Goal: Complete application form: Complete application form

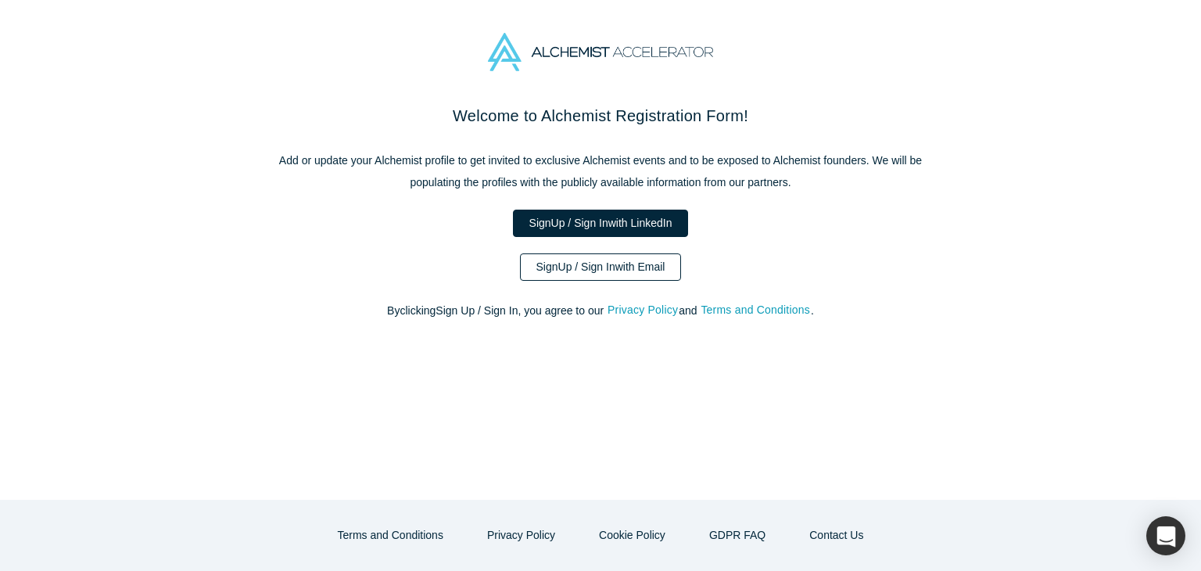
drag, startPoint x: 0, startPoint y: 0, endPoint x: 557, endPoint y: 261, distance: 615.0
click at [557, 261] on link "Sign Up / Sign In with Email" at bounding box center [601, 266] width 162 height 27
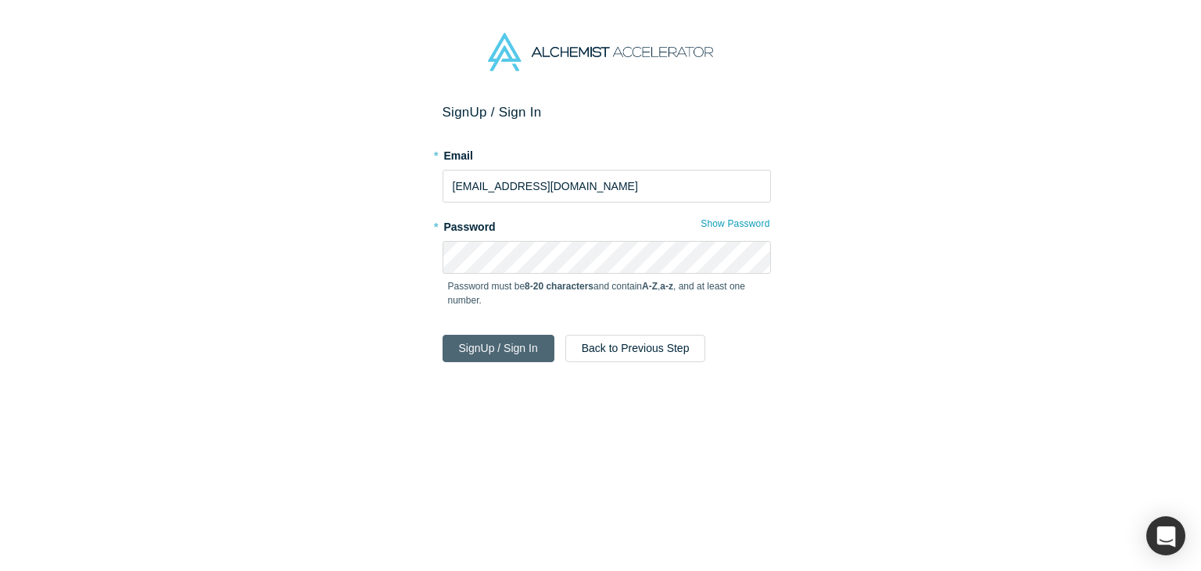
click at [499, 345] on button "Sign Up / Sign In" at bounding box center [499, 348] width 112 height 27
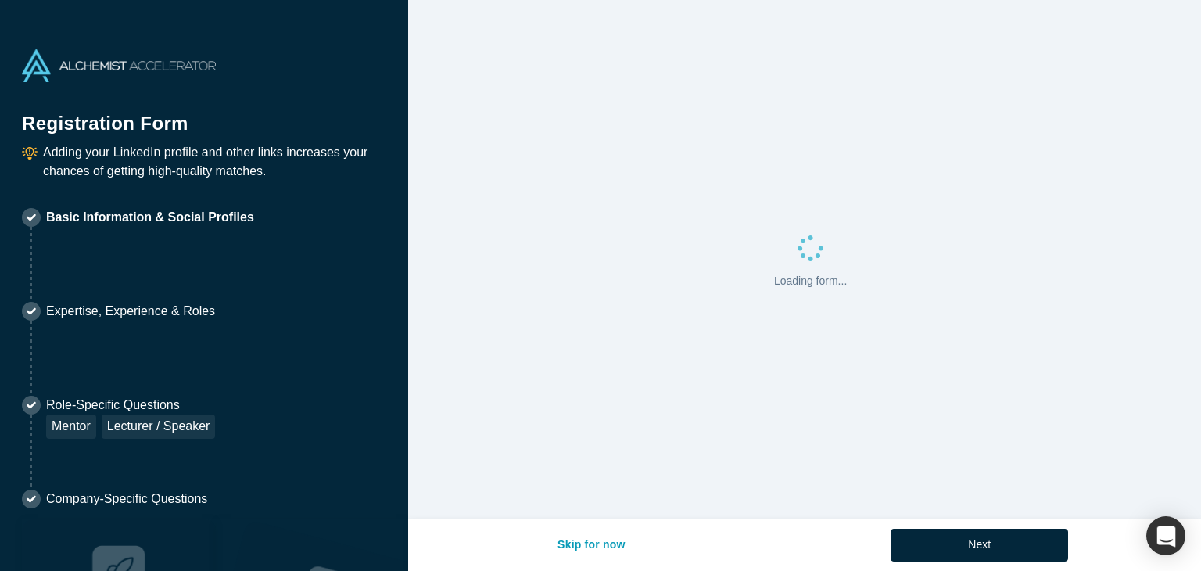
select select "US"
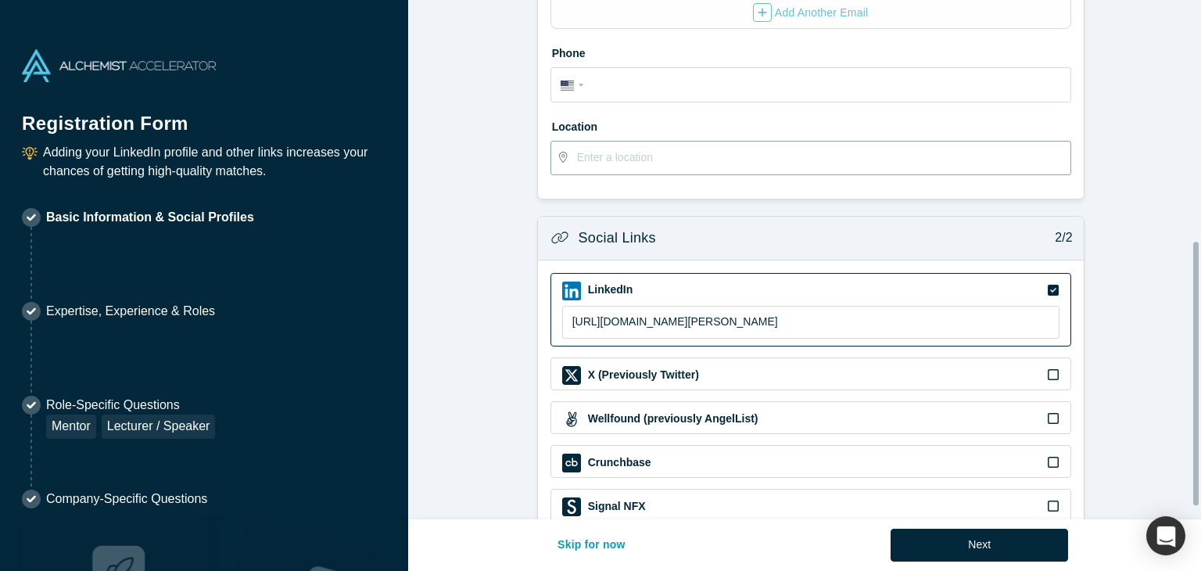
scroll to position [495, 0]
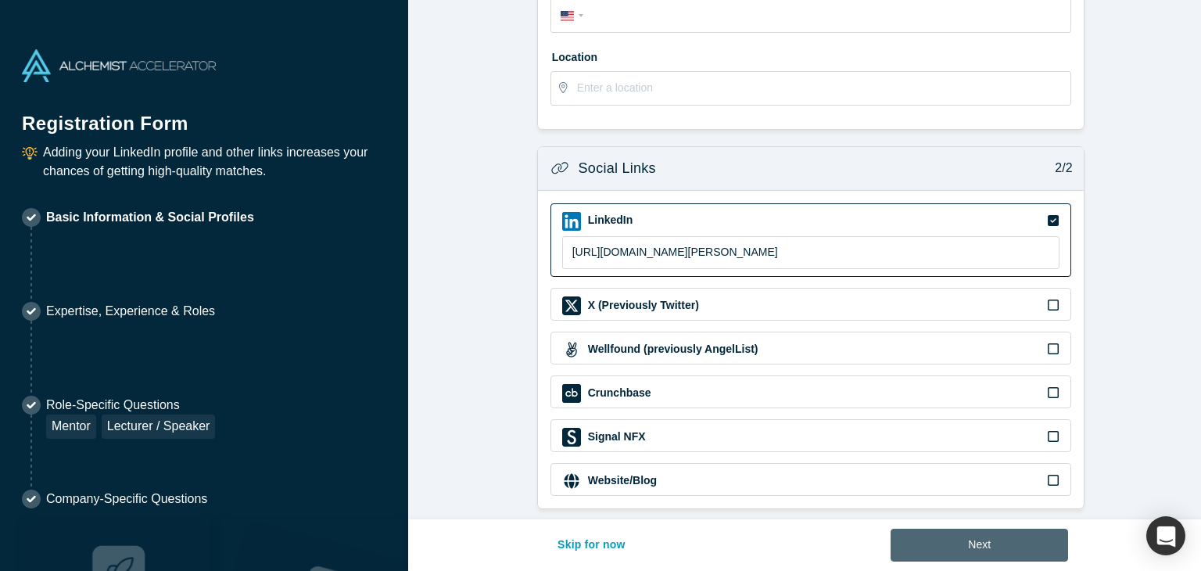
click at [940, 536] on button "Next" at bounding box center [980, 545] width 178 height 33
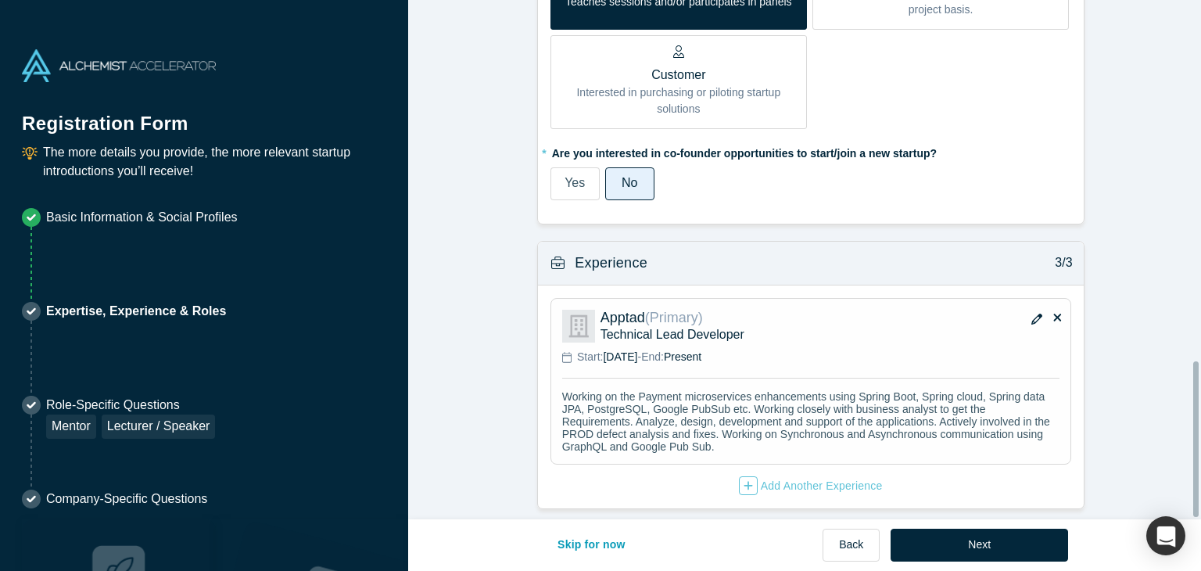
scroll to position [1204, 0]
click at [1031, 314] on icon "button" at bounding box center [1036, 319] width 11 height 11
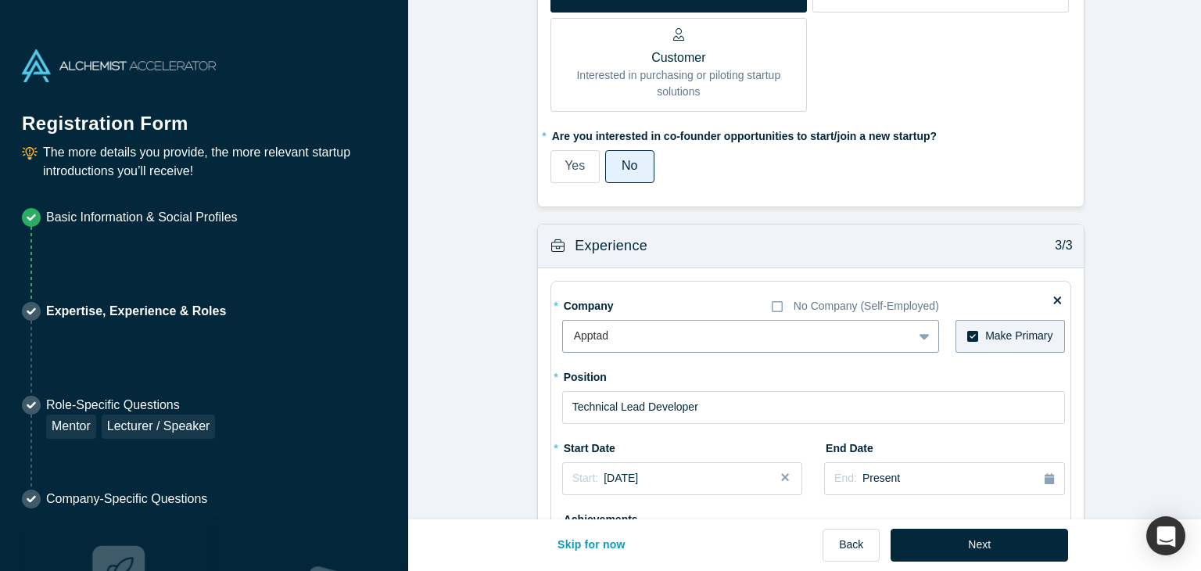
click at [726, 329] on div at bounding box center [738, 336] width 328 height 20
click at [664, 332] on div at bounding box center [722, 336] width 296 height 20
type input "Apptad Inc."
click at [1072, 361] on div "* Company No Company (Self-Employed) Apptad To pick up a draggable item, press …" at bounding box center [811, 492] width 546 height 448
click at [632, 334] on div at bounding box center [722, 336] width 296 height 20
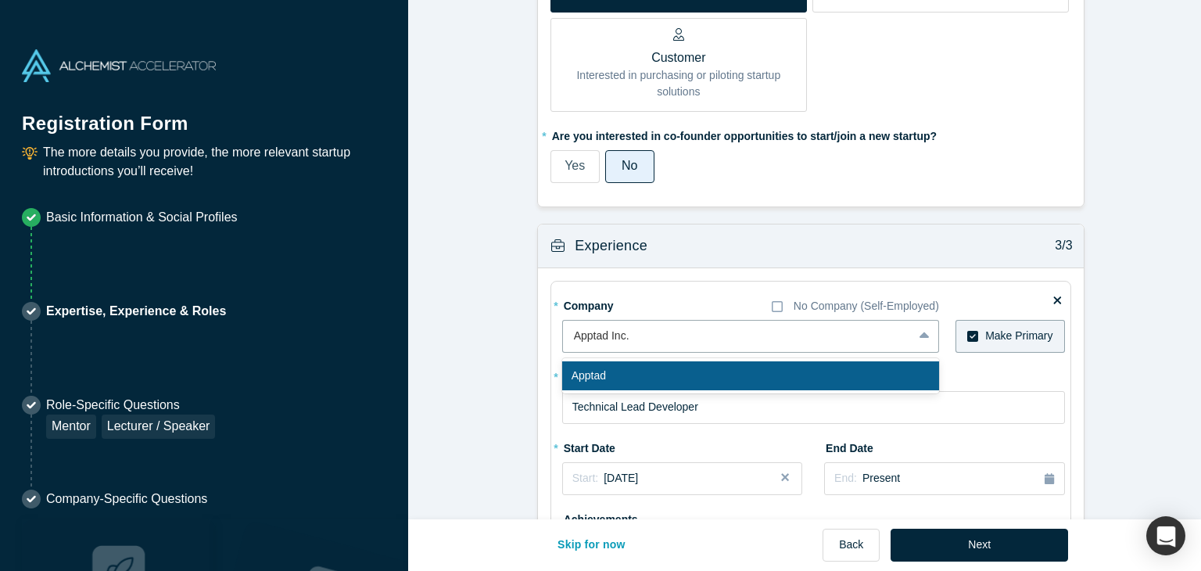
type input "Apptad Inc."
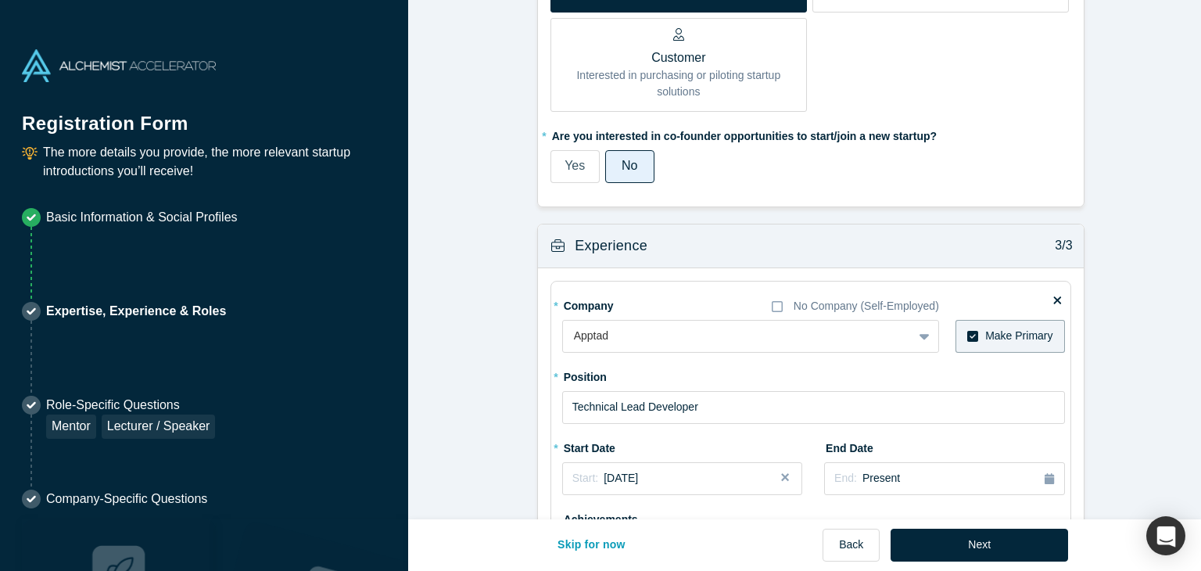
click at [942, 323] on div at bounding box center [947, 336] width 17 height 33
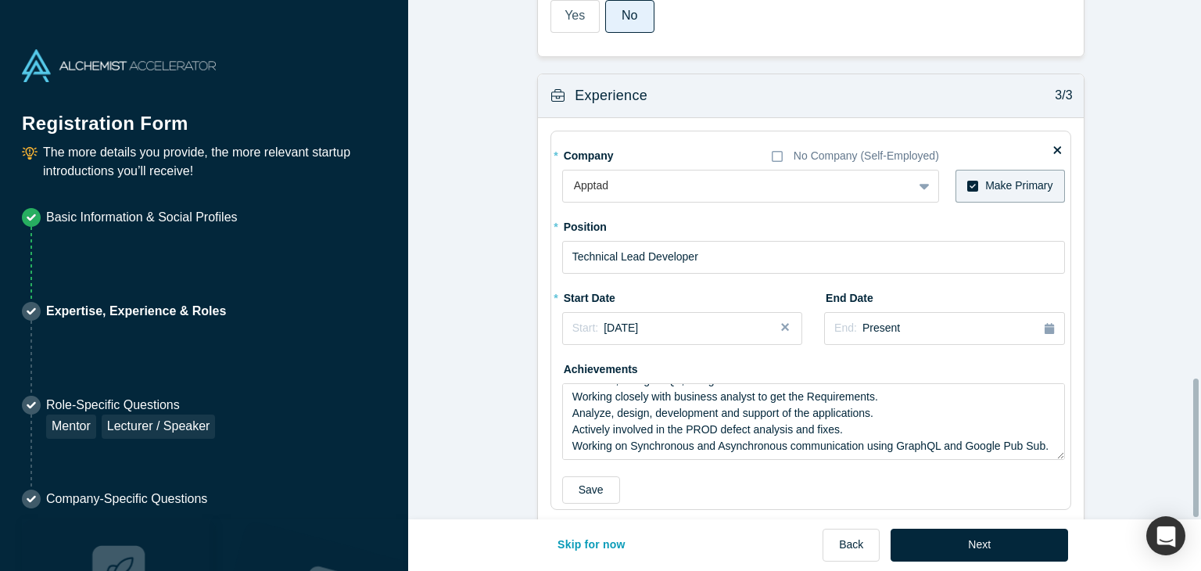
scroll to position [1420, 0]
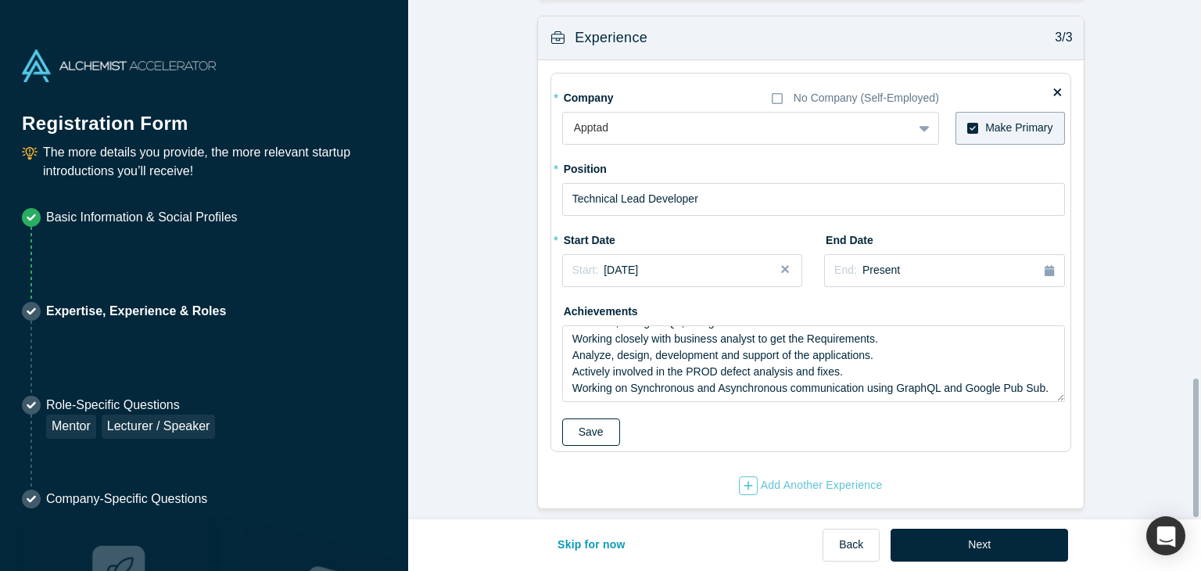
click at [586, 421] on button "Save" at bounding box center [591, 431] width 58 height 27
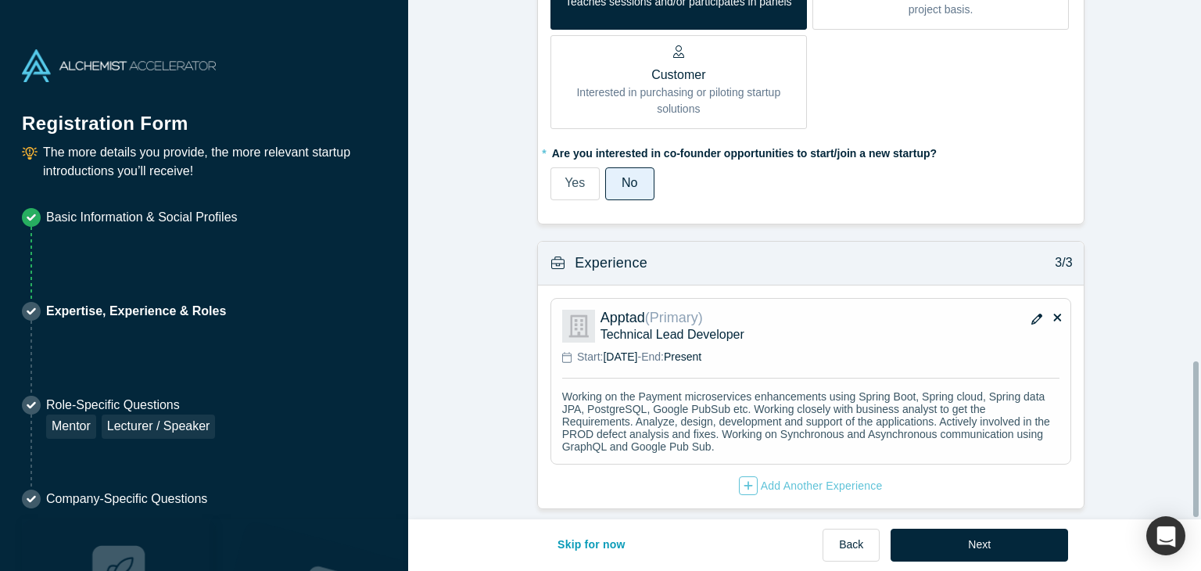
scroll to position [1203, 0]
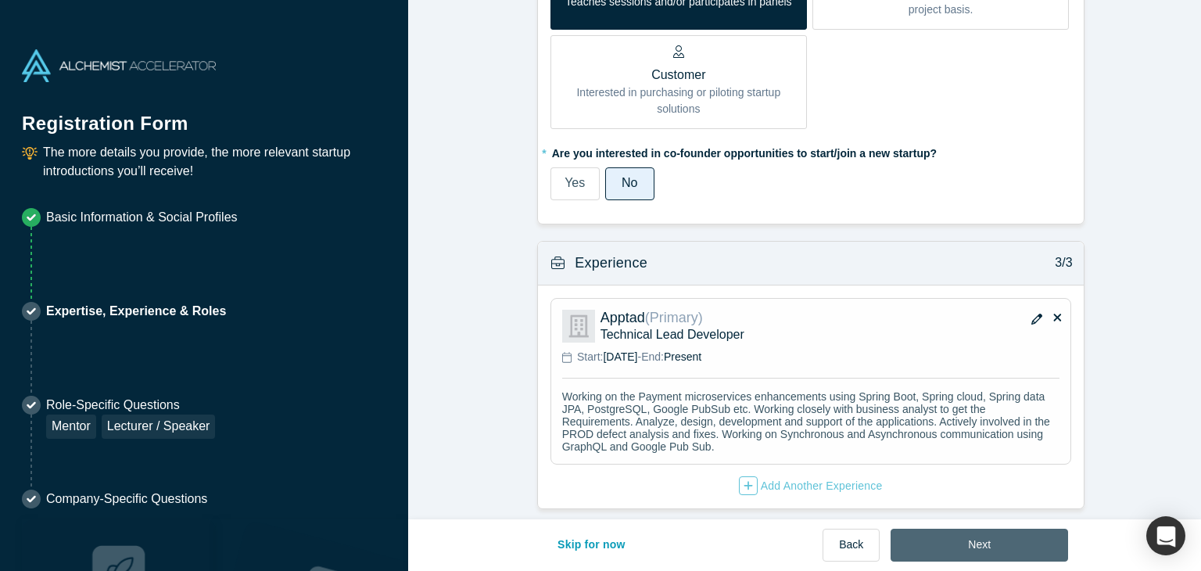
click at [942, 541] on button "Next" at bounding box center [980, 545] width 178 height 33
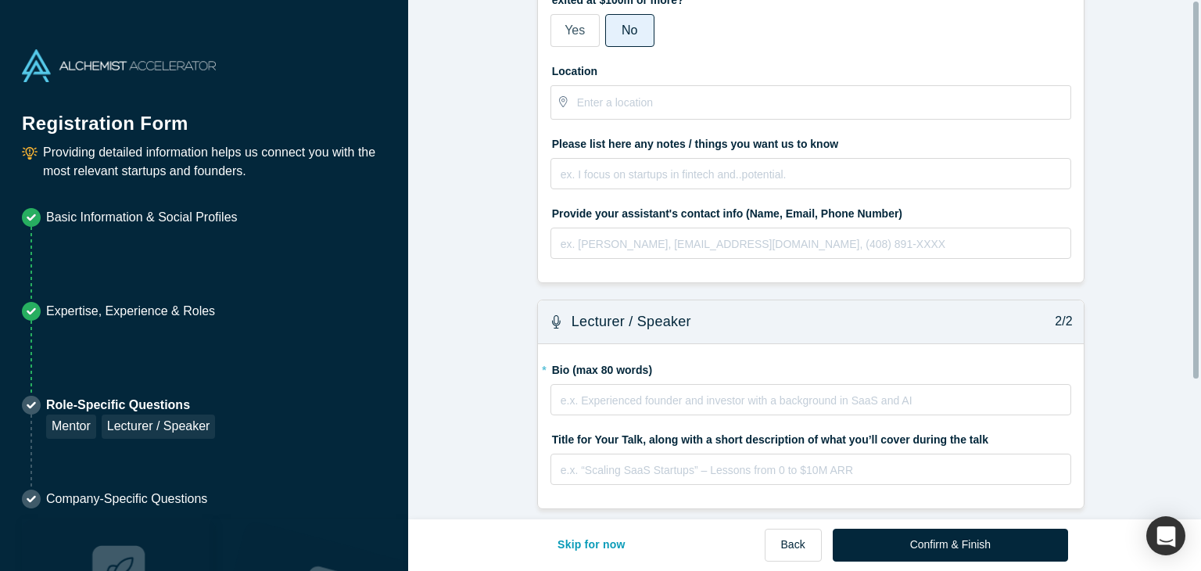
scroll to position [0, 0]
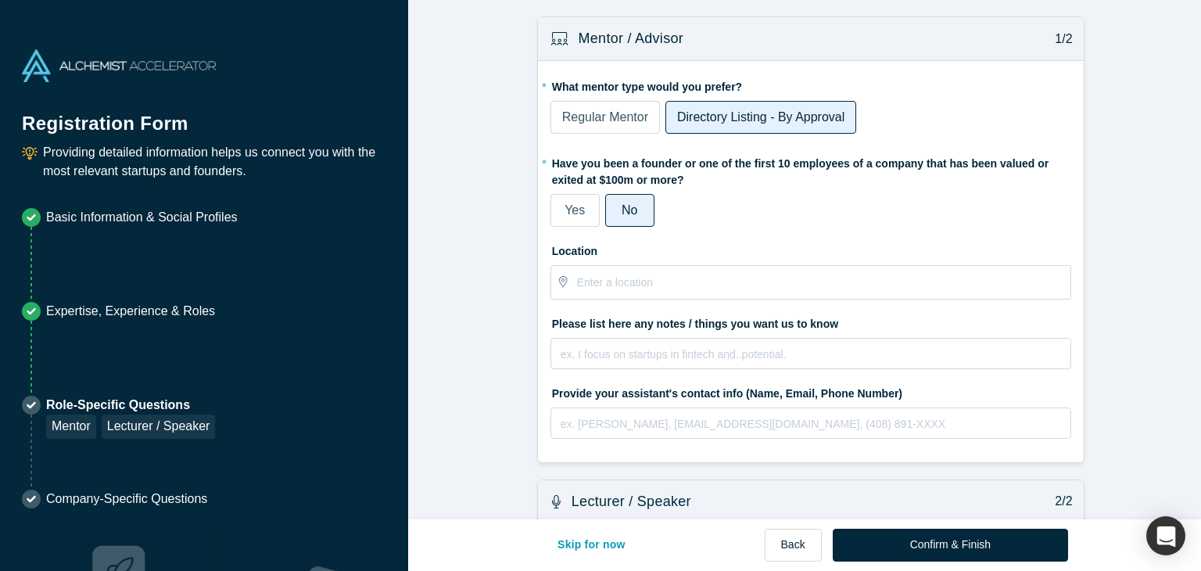
click at [629, 118] on span "Regular Mentor" at bounding box center [605, 116] width 86 height 13
click at [0, 0] on input "Regular Mentor" at bounding box center [0, 0] width 0 height 0
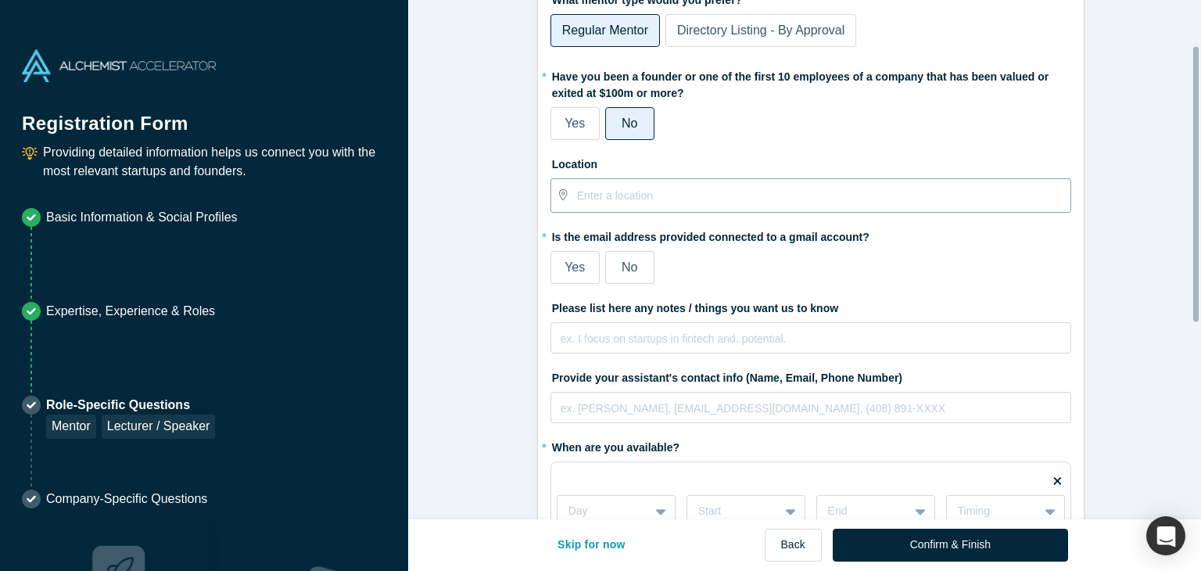
scroll to position [88, 0]
click at [565, 261] on span "Yes" at bounding box center [575, 266] width 20 height 13
click at [0, 0] on input "Yes" at bounding box center [0, 0] width 0 height 0
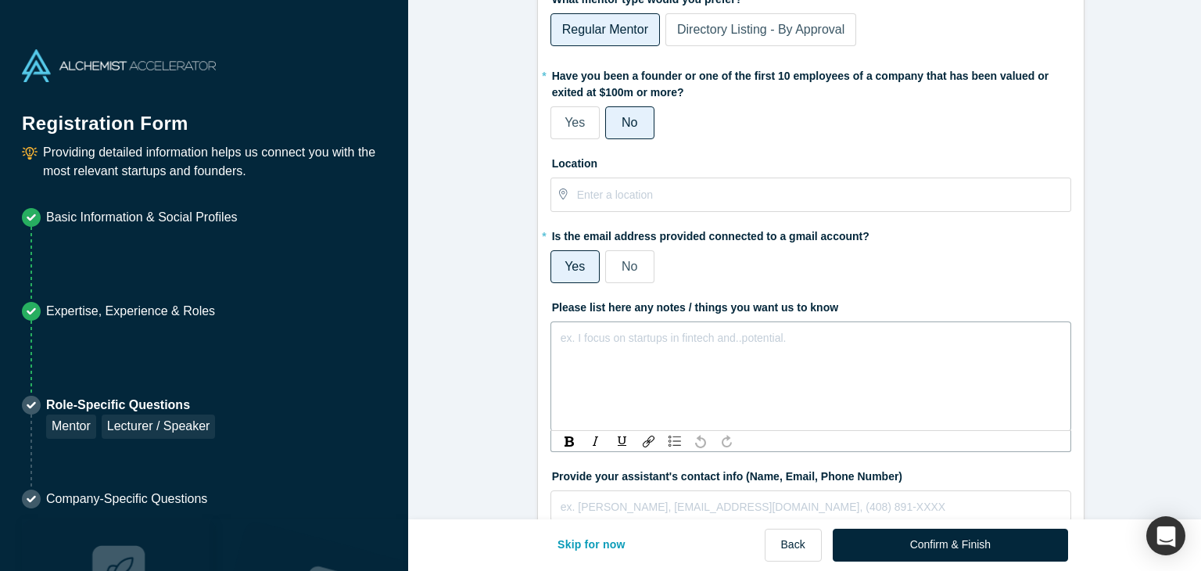
click at [622, 343] on div "rdw-editor" at bounding box center [811, 337] width 500 height 19
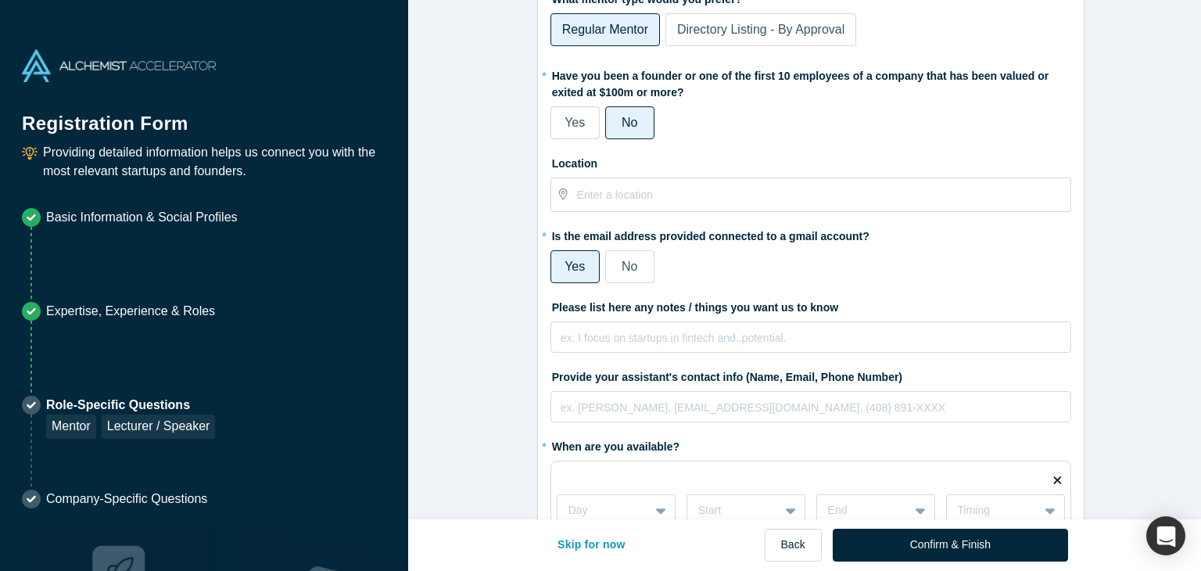
click at [956, 271] on div "Yes No" at bounding box center [811, 266] width 521 height 33
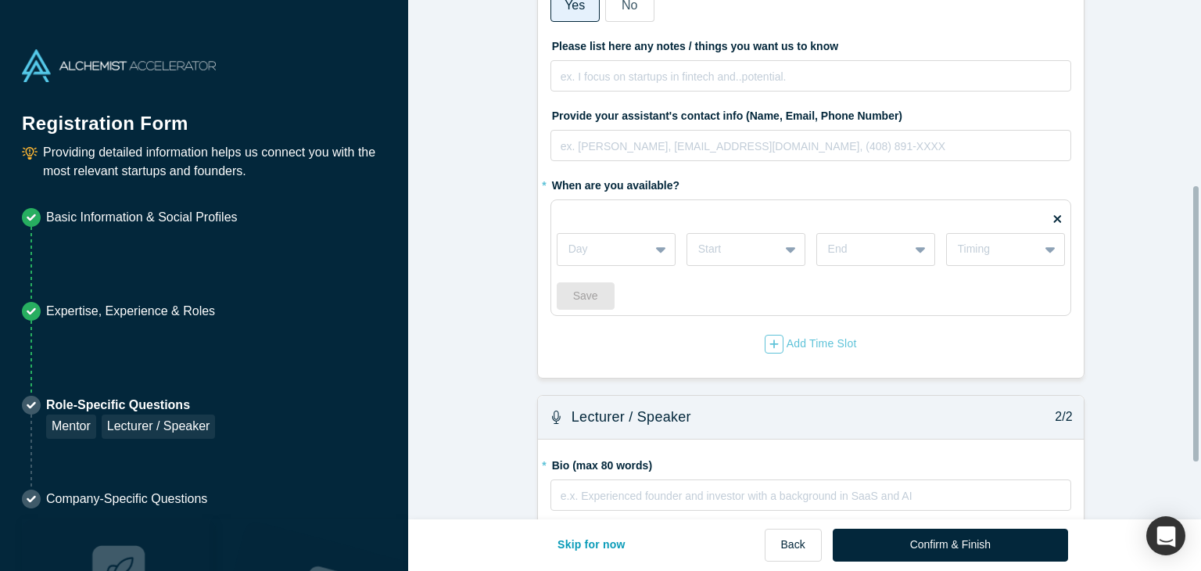
scroll to position [454, 0]
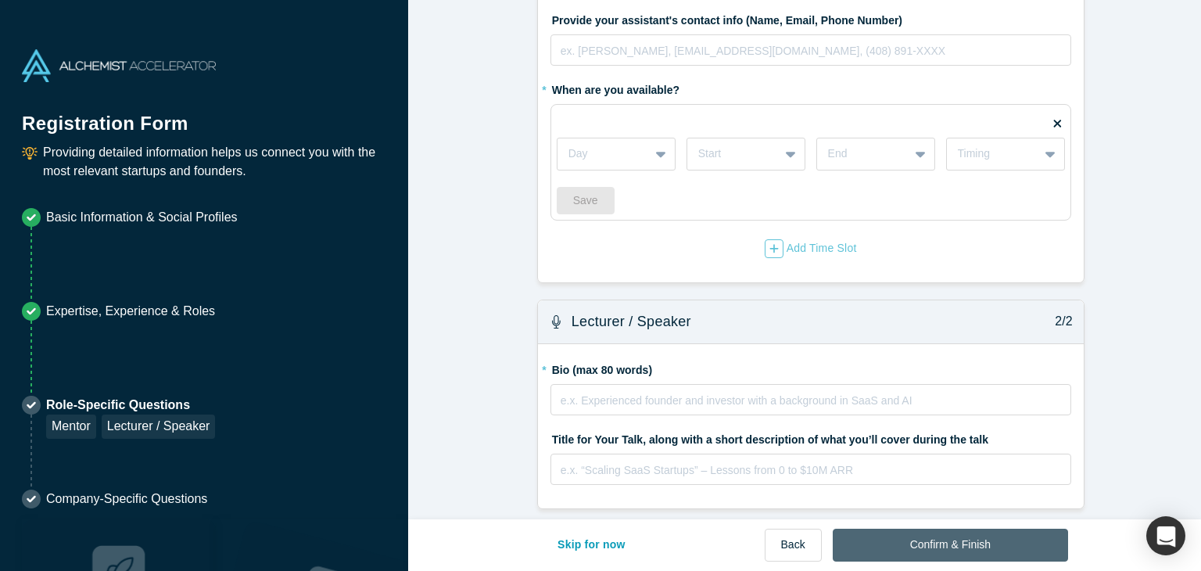
click at [920, 544] on button "Confirm & Finish" at bounding box center [950, 545] width 235 height 33
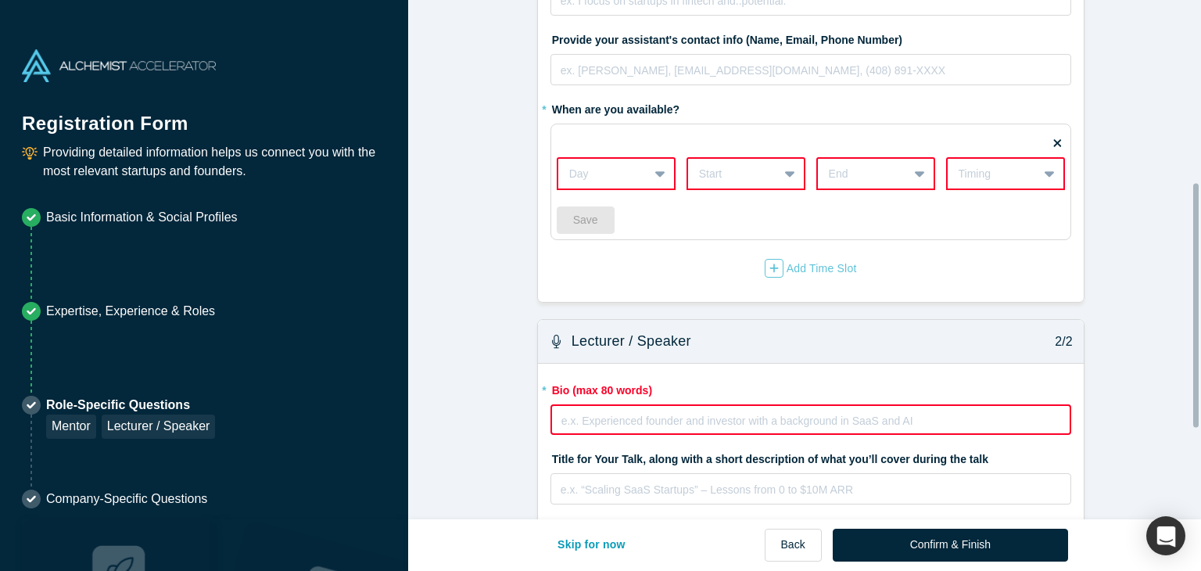
scroll to position [577, 0]
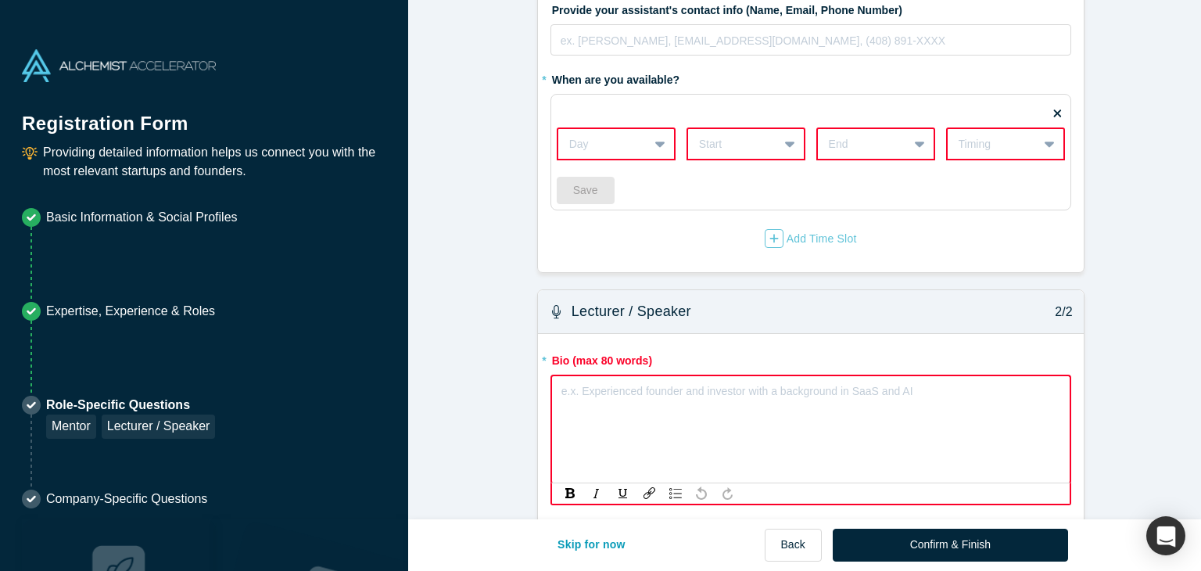
click at [690, 386] on div "rdw-editor" at bounding box center [811, 391] width 498 height 19
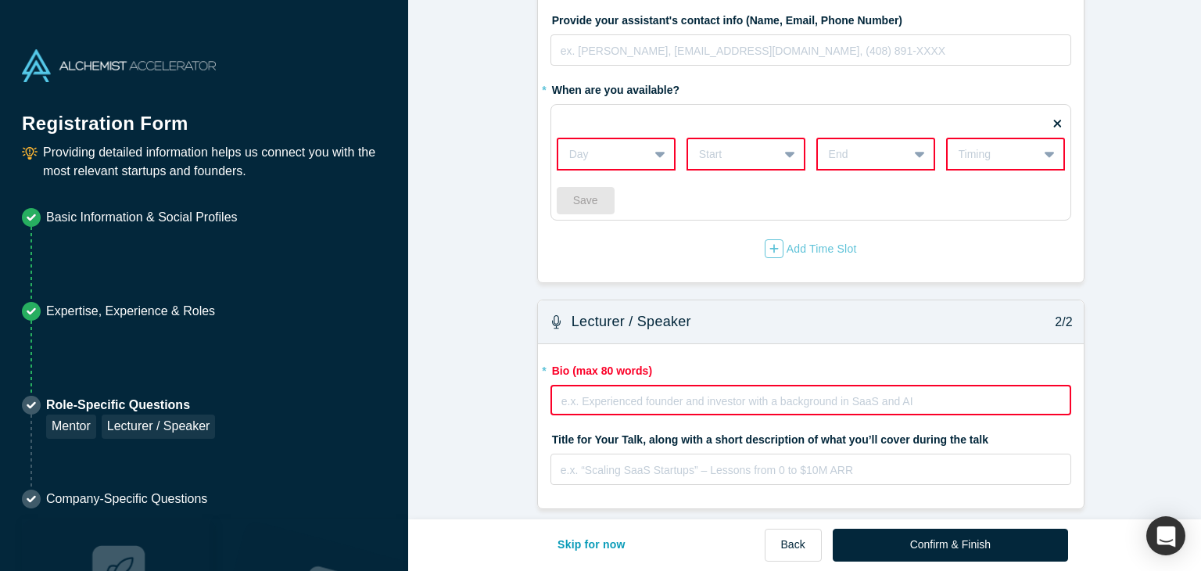
click at [738, 414] on fieldset "* Bio (max 80 words) e.x. Experienced founder and investor with a background in…" at bounding box center [811, 426] width 521 height 139
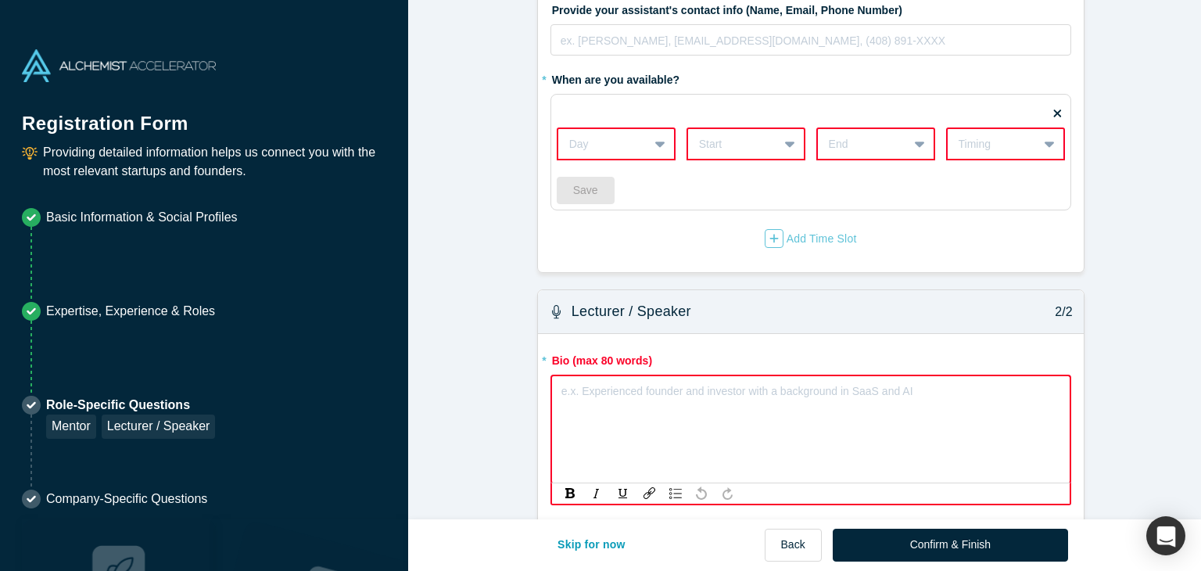
click at [705, 393] on div "rdw-editor" at bounding box center [811, 391] width 498 height 19
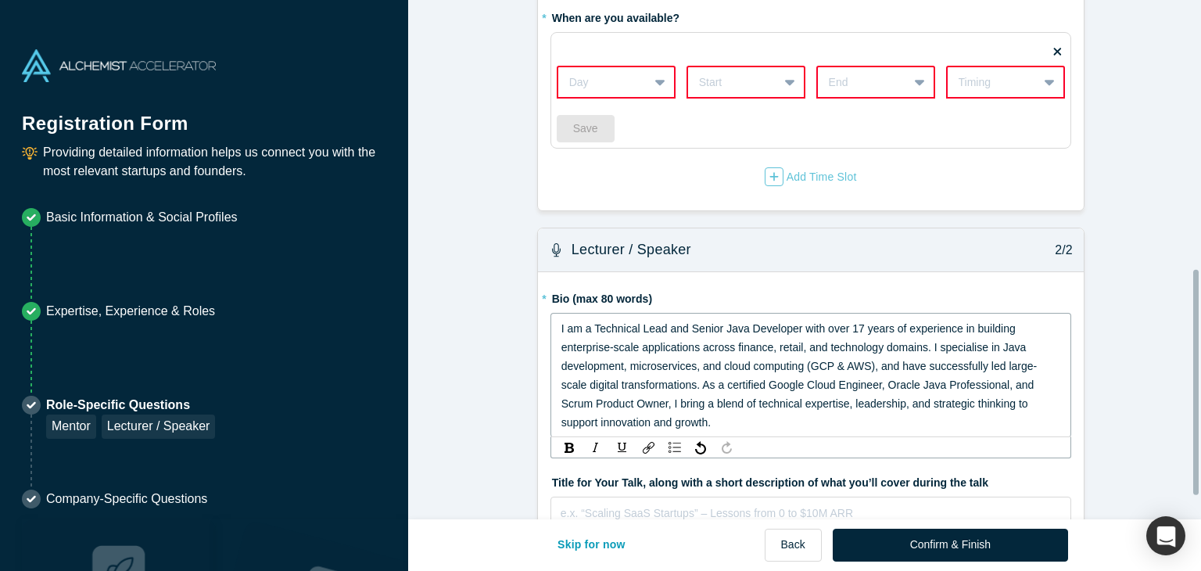
scroll to position [619, 0]
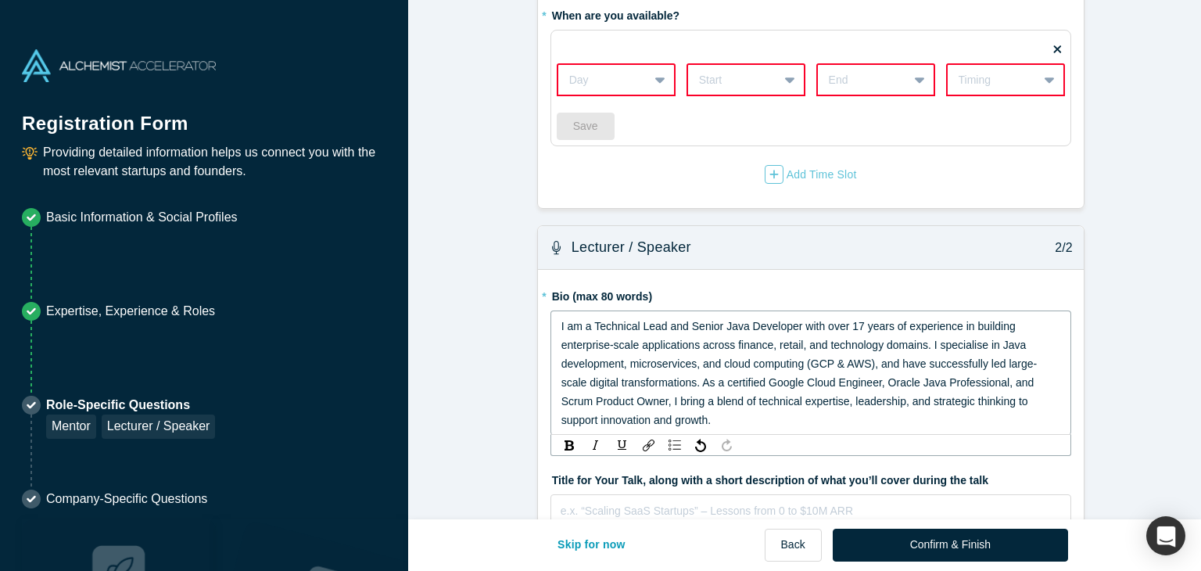
click at [888, 416] on div "I am a Technical Lead and Senior Java Developer with over 17 years of experienc…" at bounding box center [811, 373] width 500 height 113
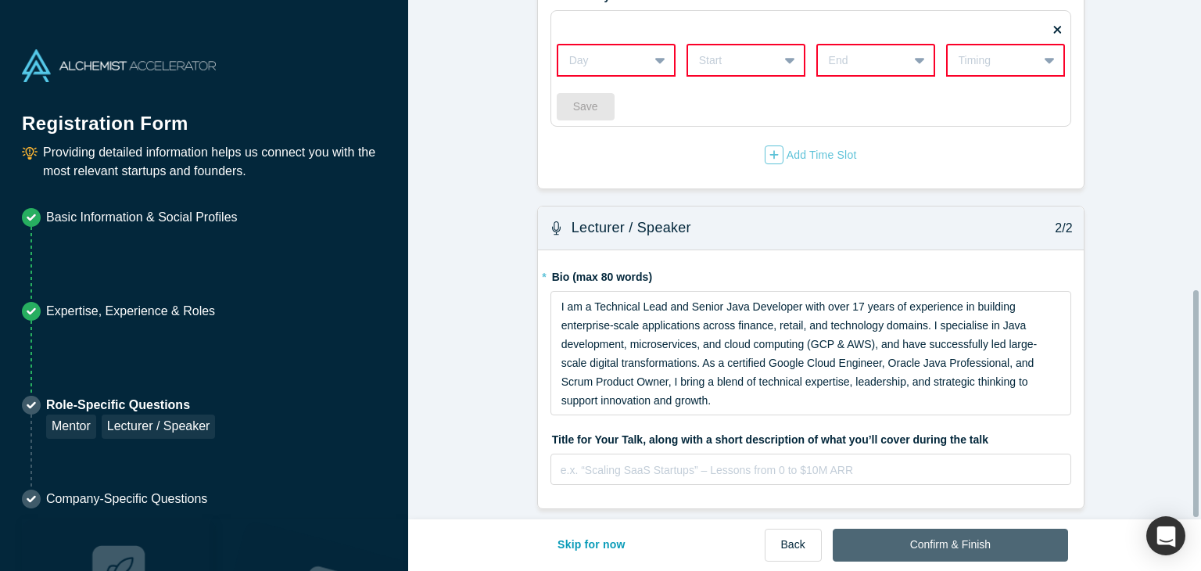
scroll to position [655, 0]
click at [912, 549] on button "Confirm & Finish" at bounding box center [950, 545] width 235 height 33
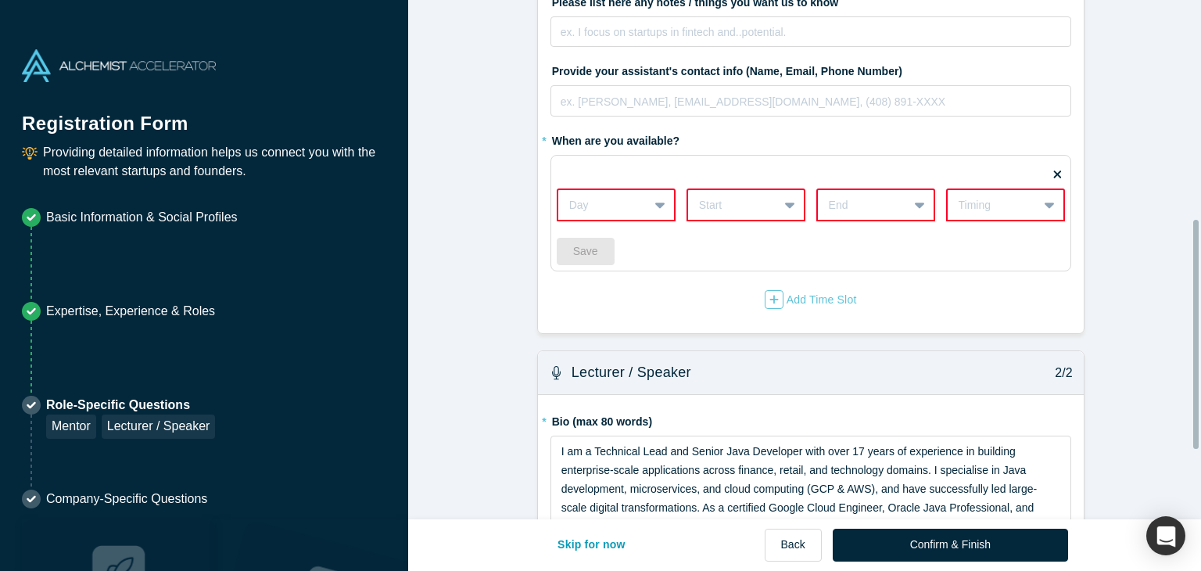
scroll to position [400, 0]
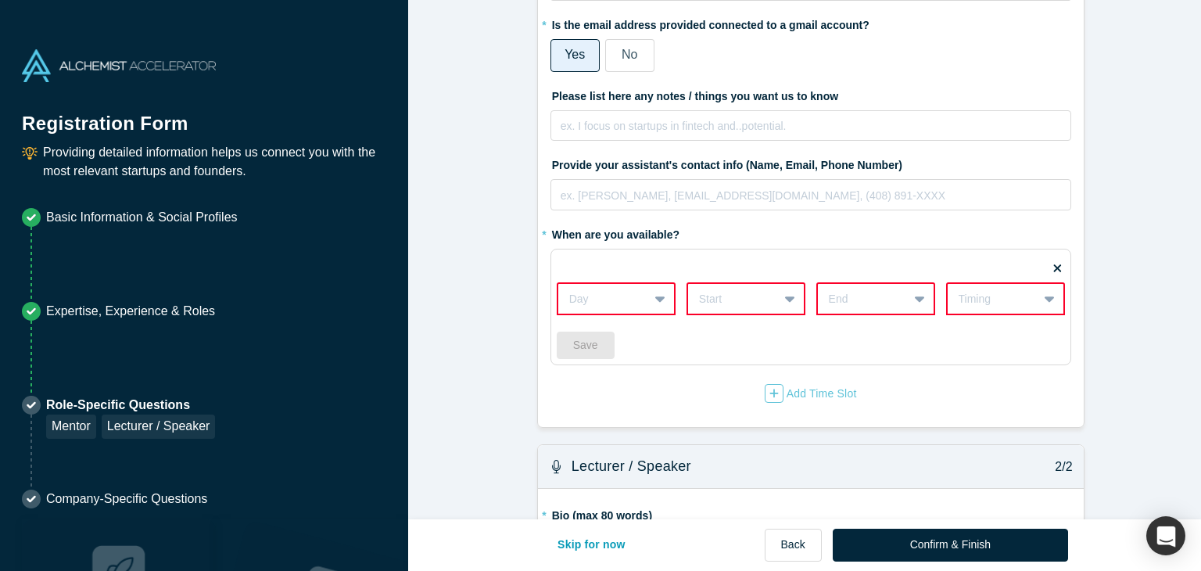
click at [1054, 266] on icon at bounding box center [1058, 268] width 8 height 8
click at [0, 0] on input "checkbox" at bounding box center [0, 0] width 0 height 0
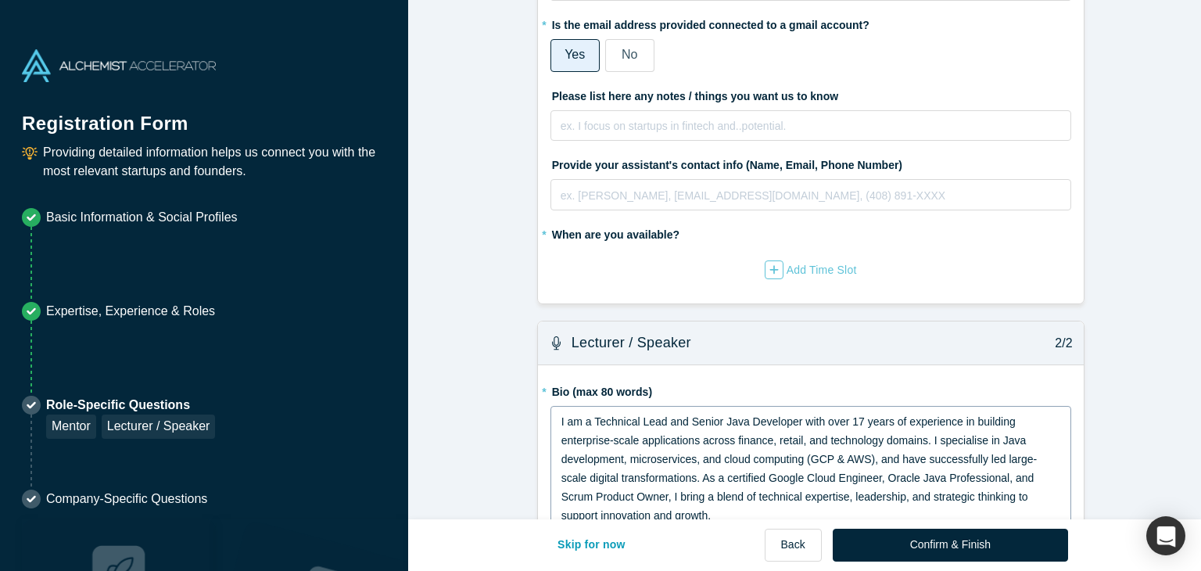
scroll to position [526, 0]
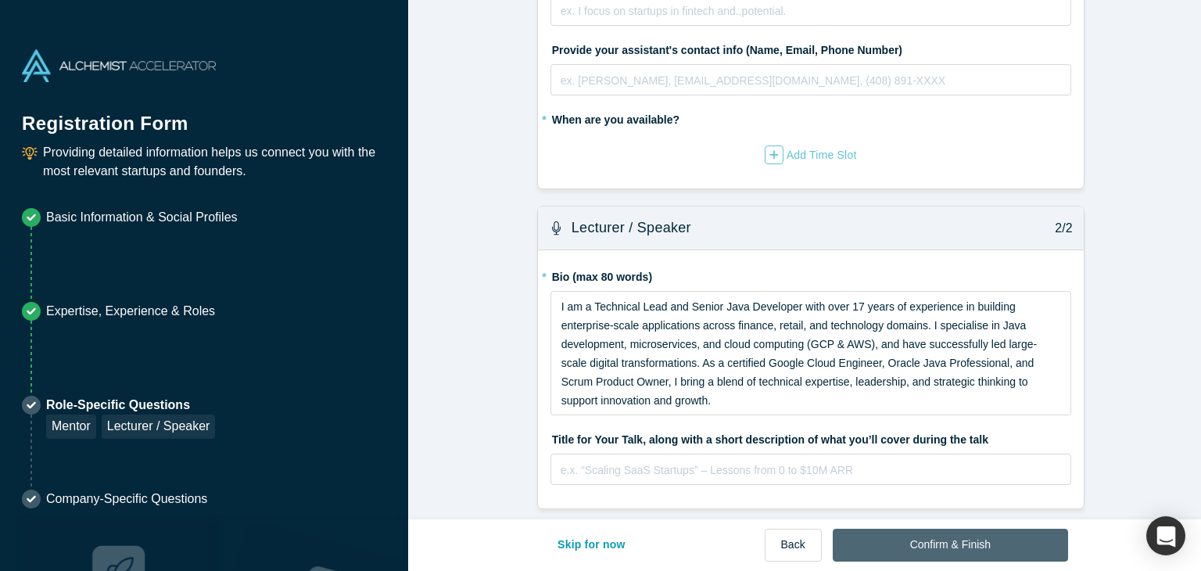
click at [873, 545] on button "Confirm & Finish" at bounding box center [950, 545] width 235 height 33
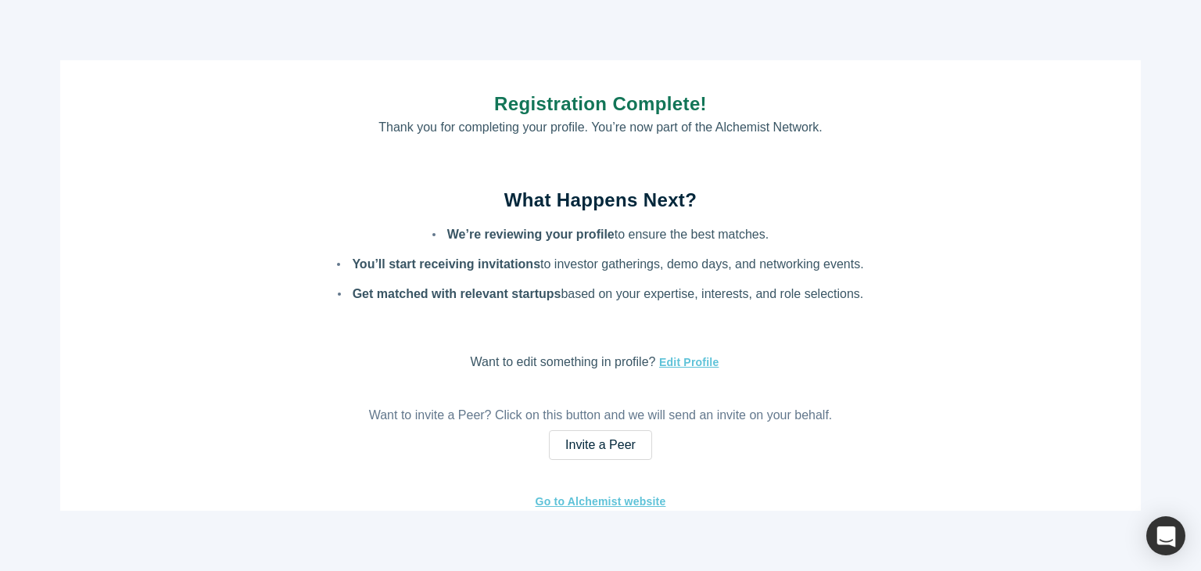
scroll to position [17, 0]
